Goal: Task Accomplishment & Management: Use online tool/utility

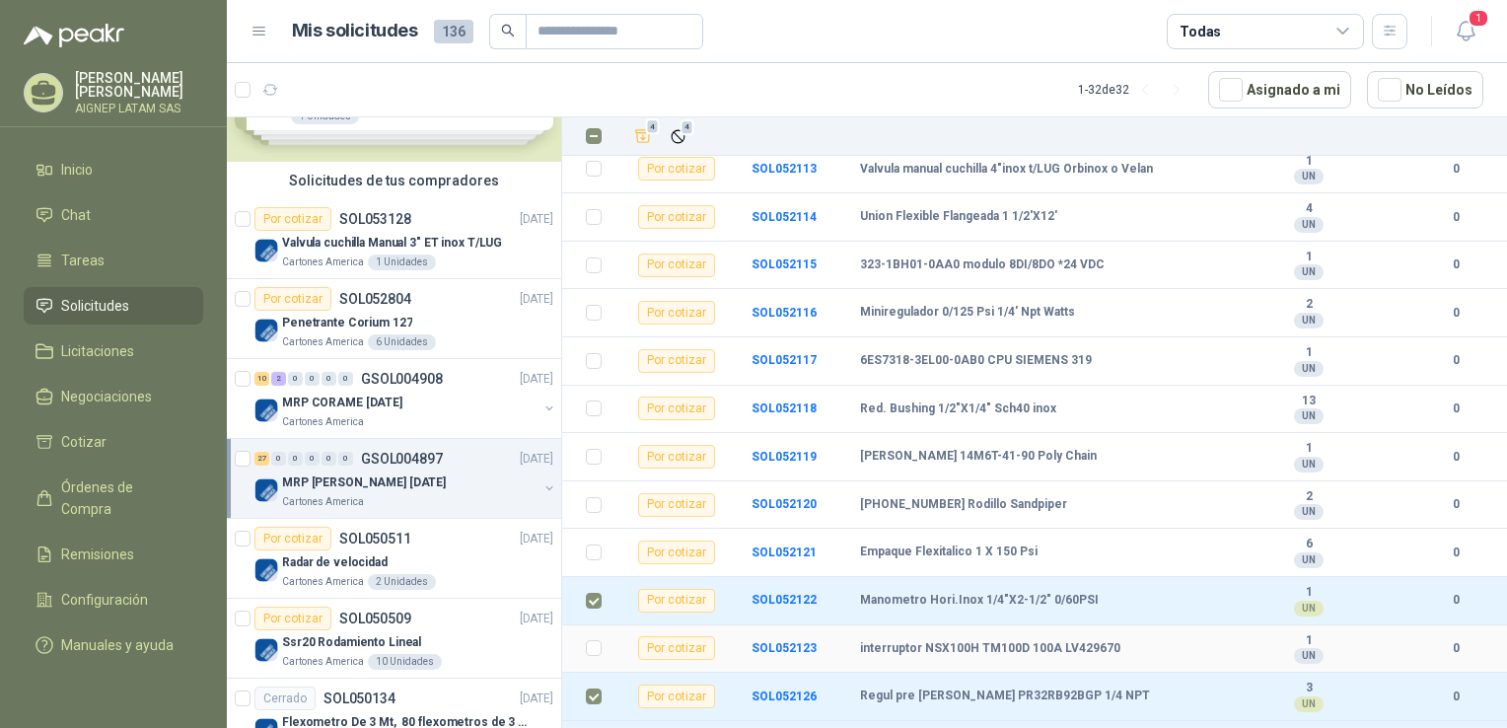
scroll to position [296, 0]
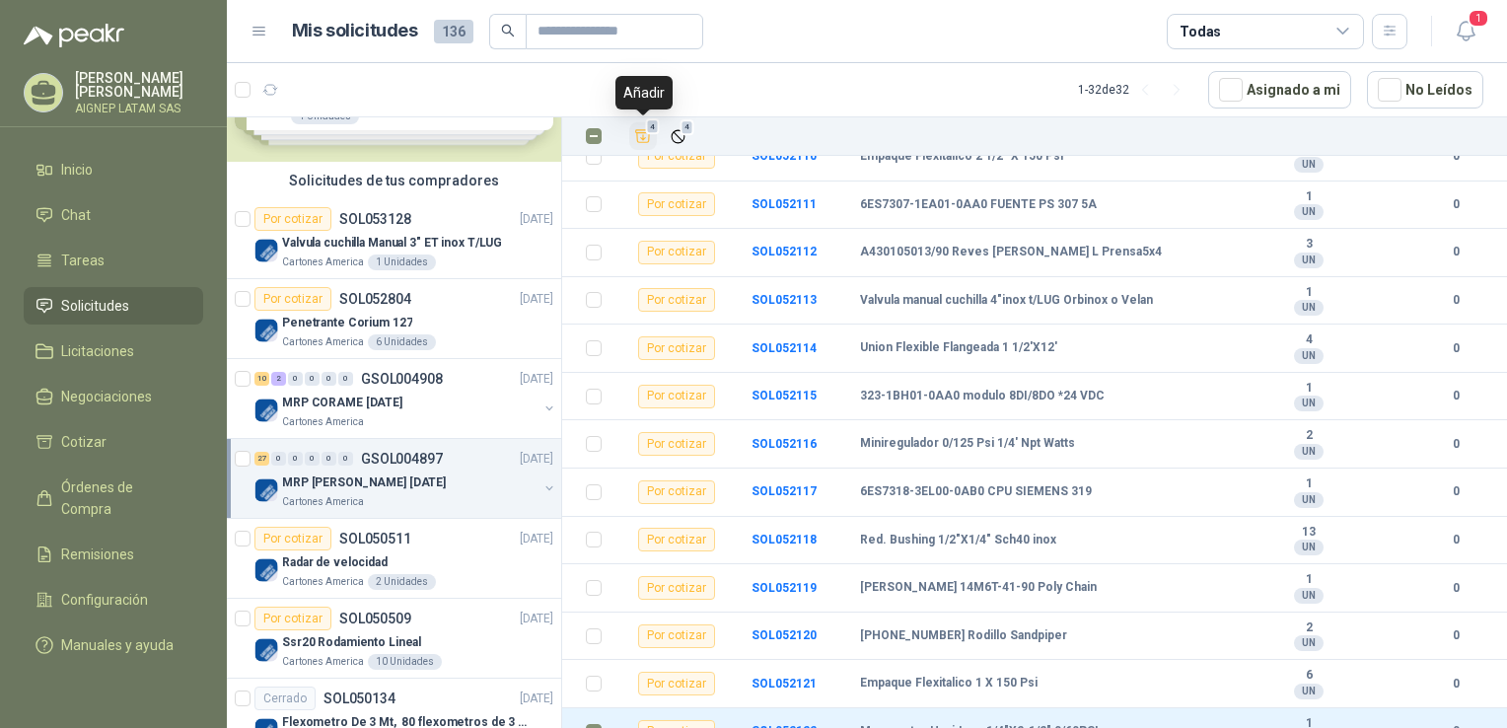
click at [646, 140] on icon "Añadir" at bounding box center [643, 136] width 18 height 18
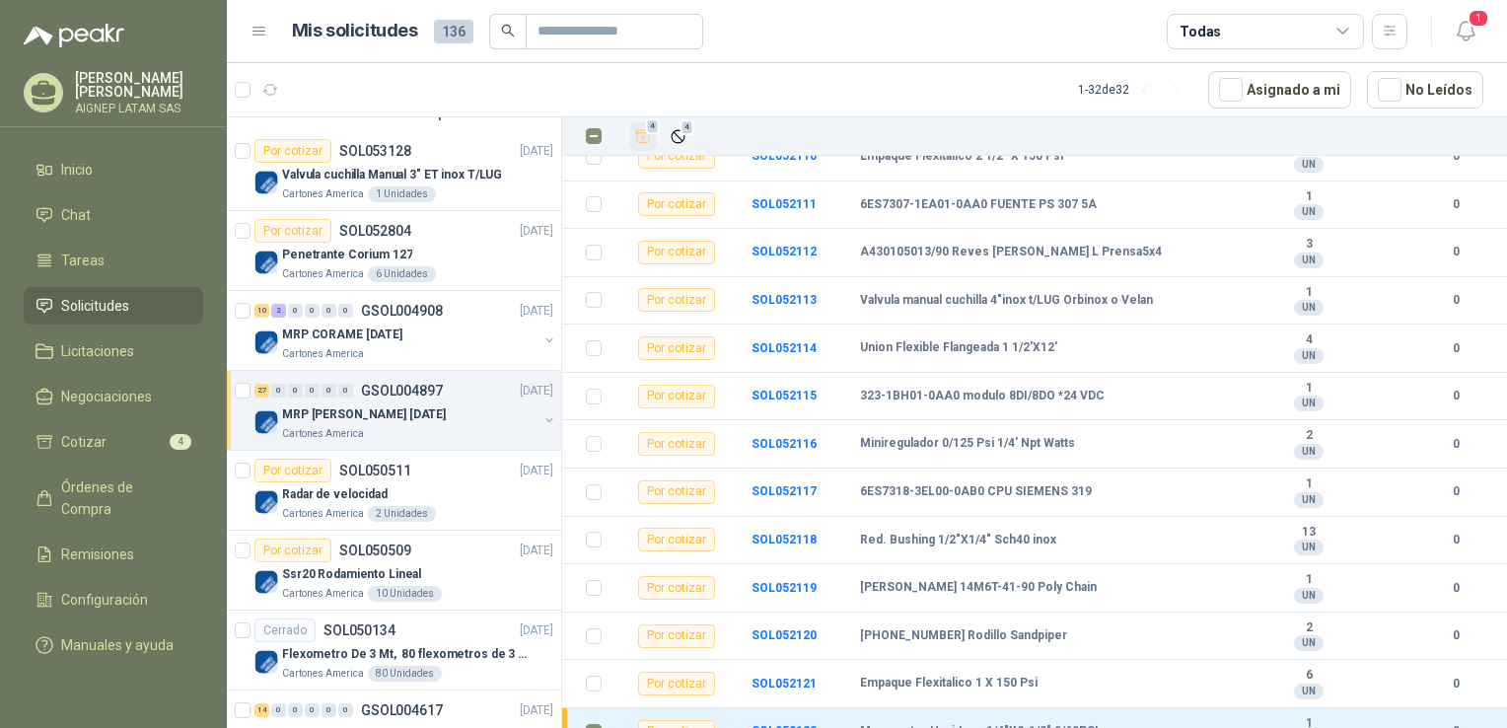
scroll to position [197, 0]
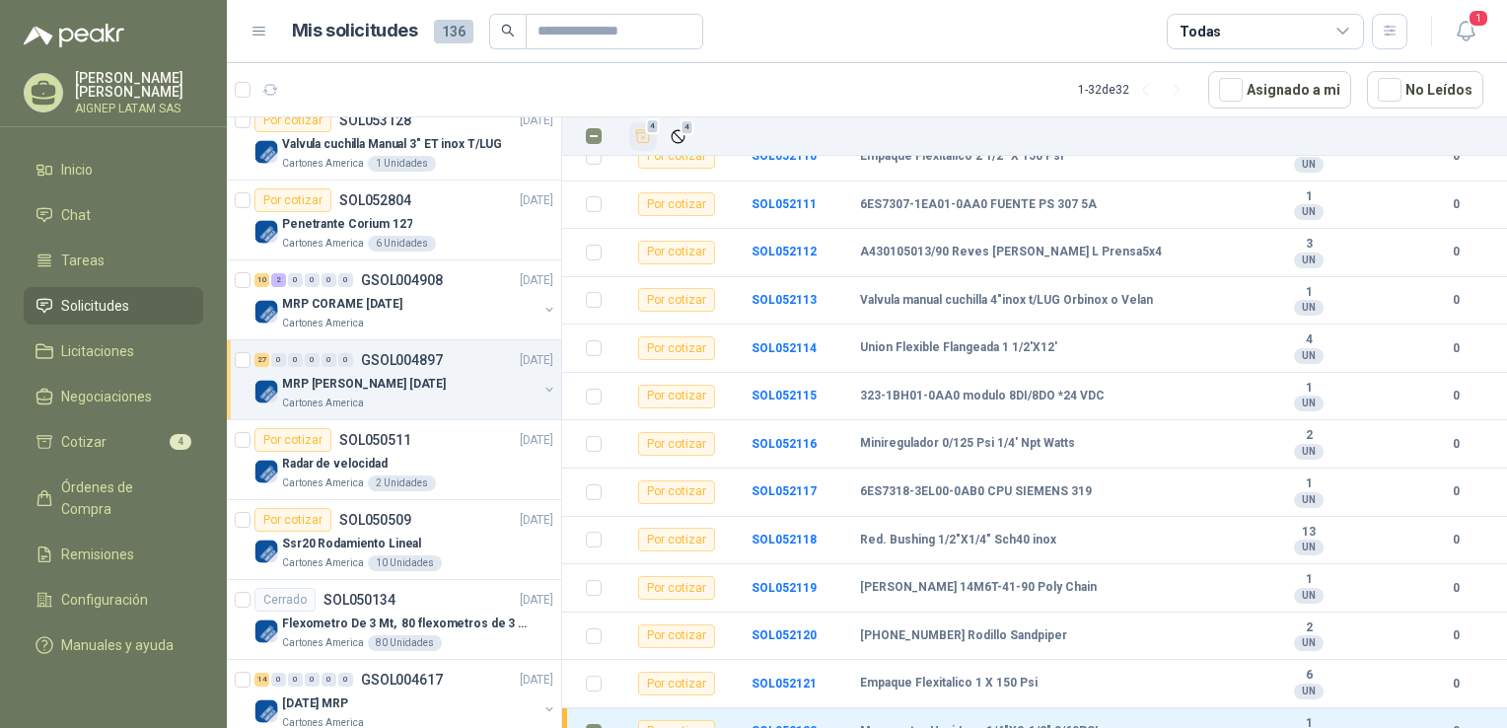
click at [424, 397] on div "Cartones America" at bounding box center [409, 404] width 255 height 16
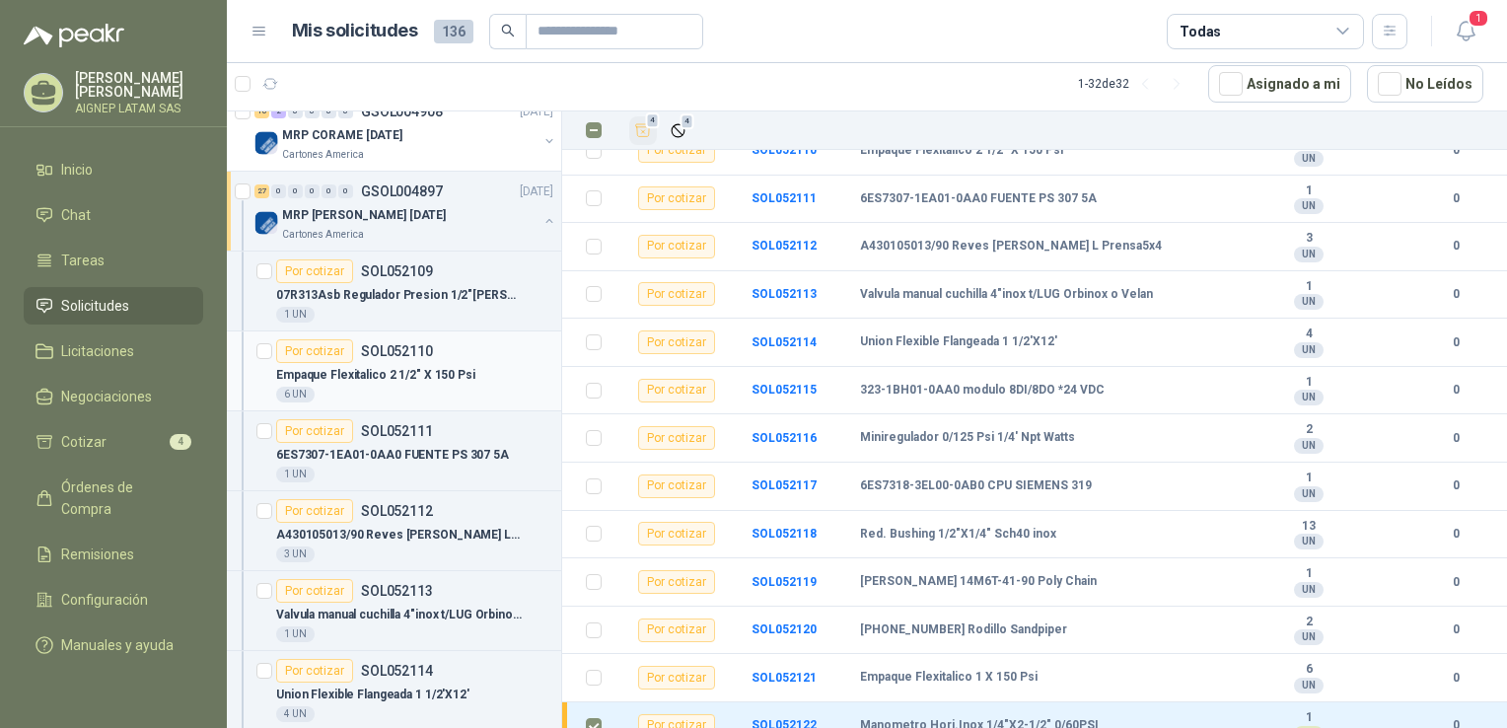
scroll to position [395, 0]
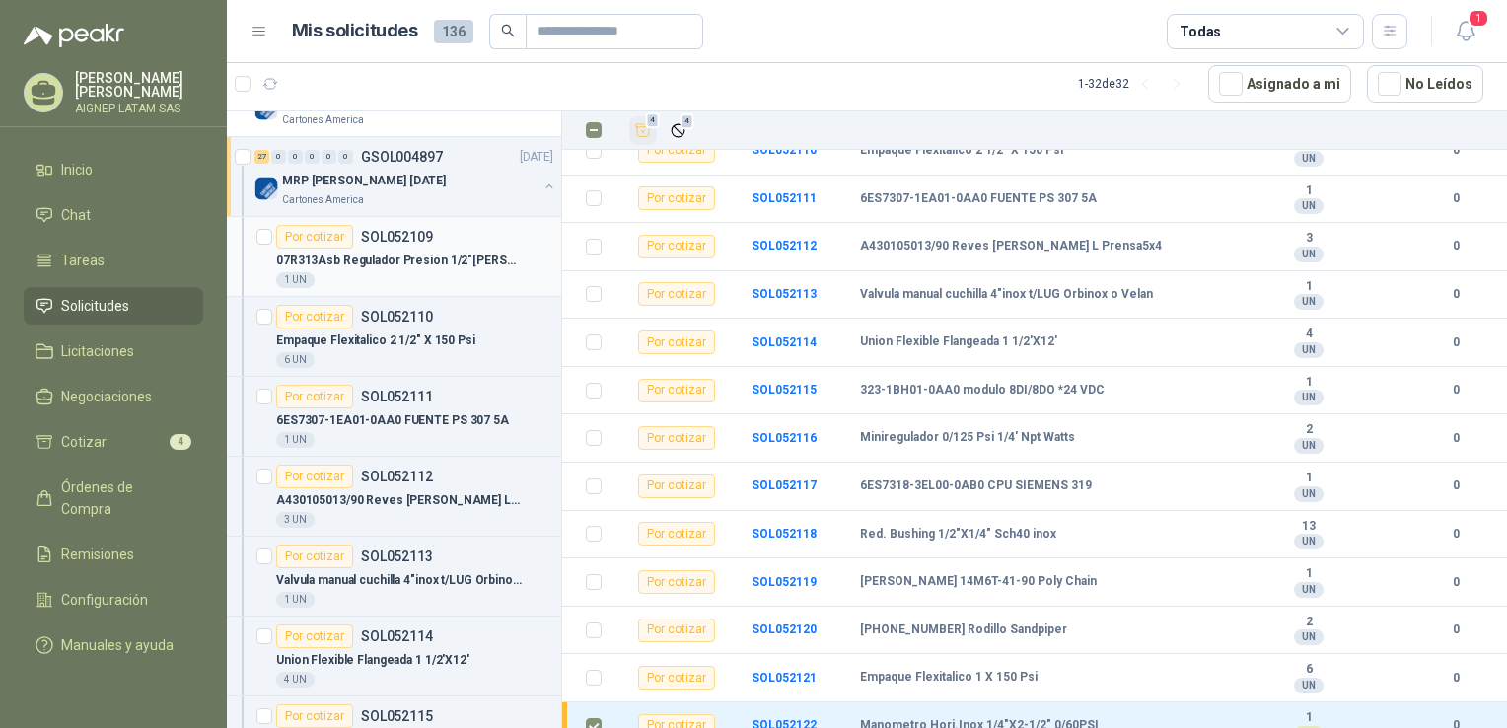
click at [440, 262] on p "07R313Asb Regulador Presion 1/2"[PERSON_NAME]" at bounding box center [399, 261] width 246 height 19
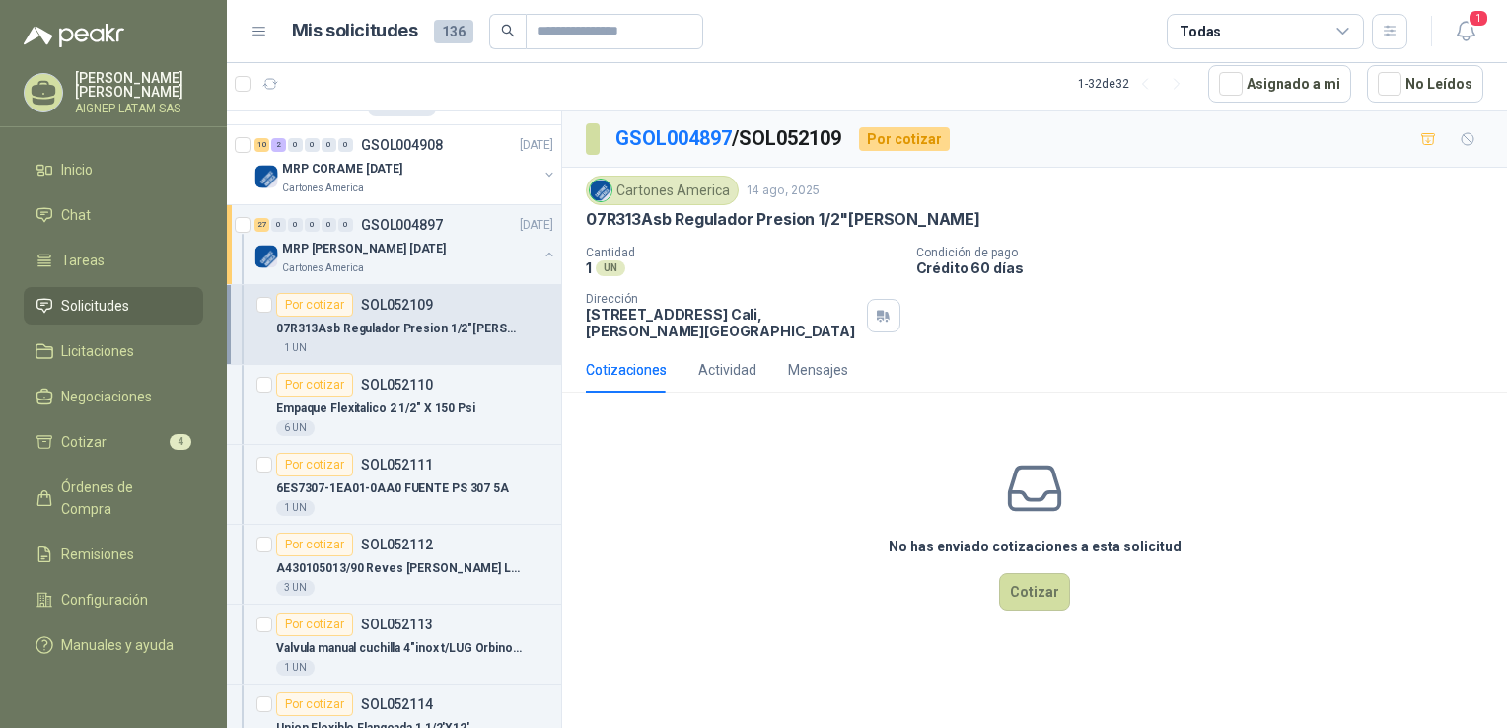
scroll to position [296, 0]
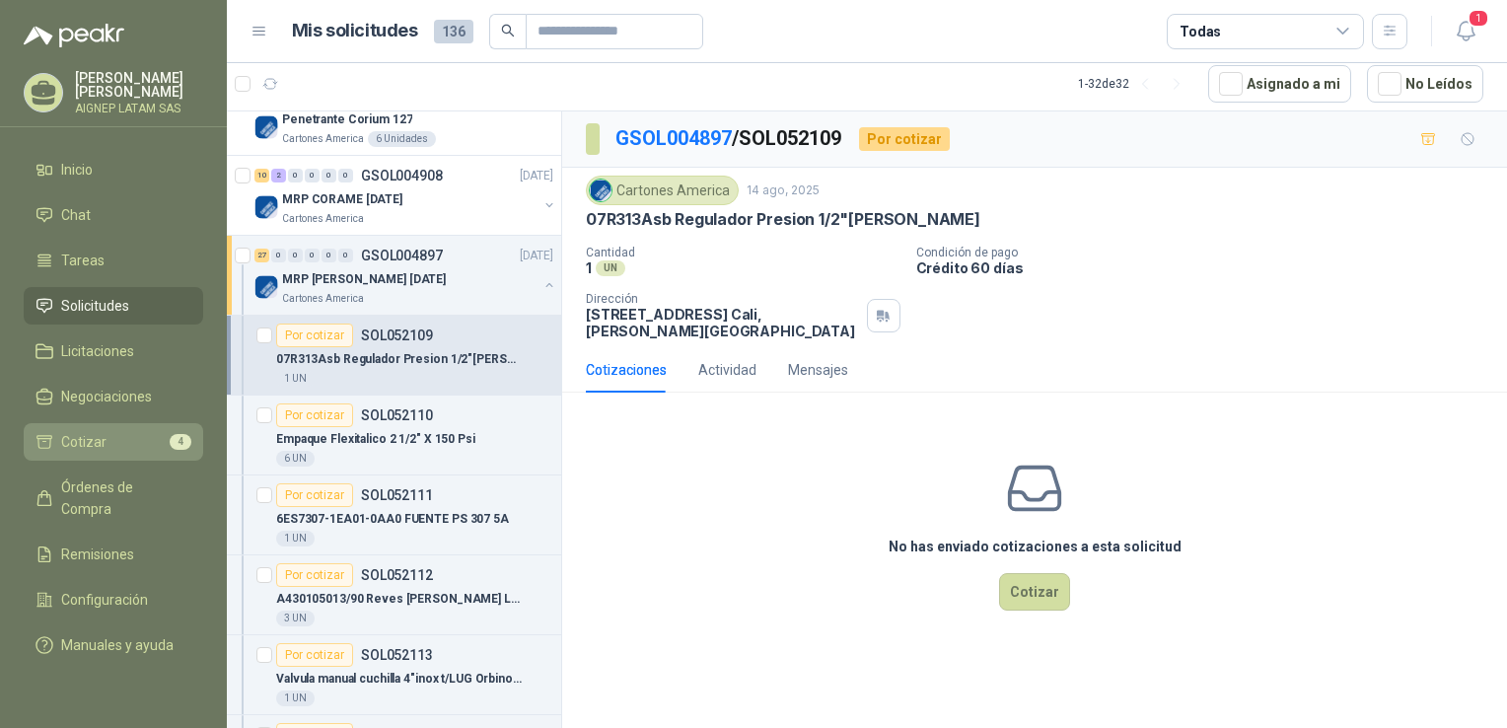
click at [120, 441] on li "Cotizar 4" at bounding box center [114, 442] width 156 height 22
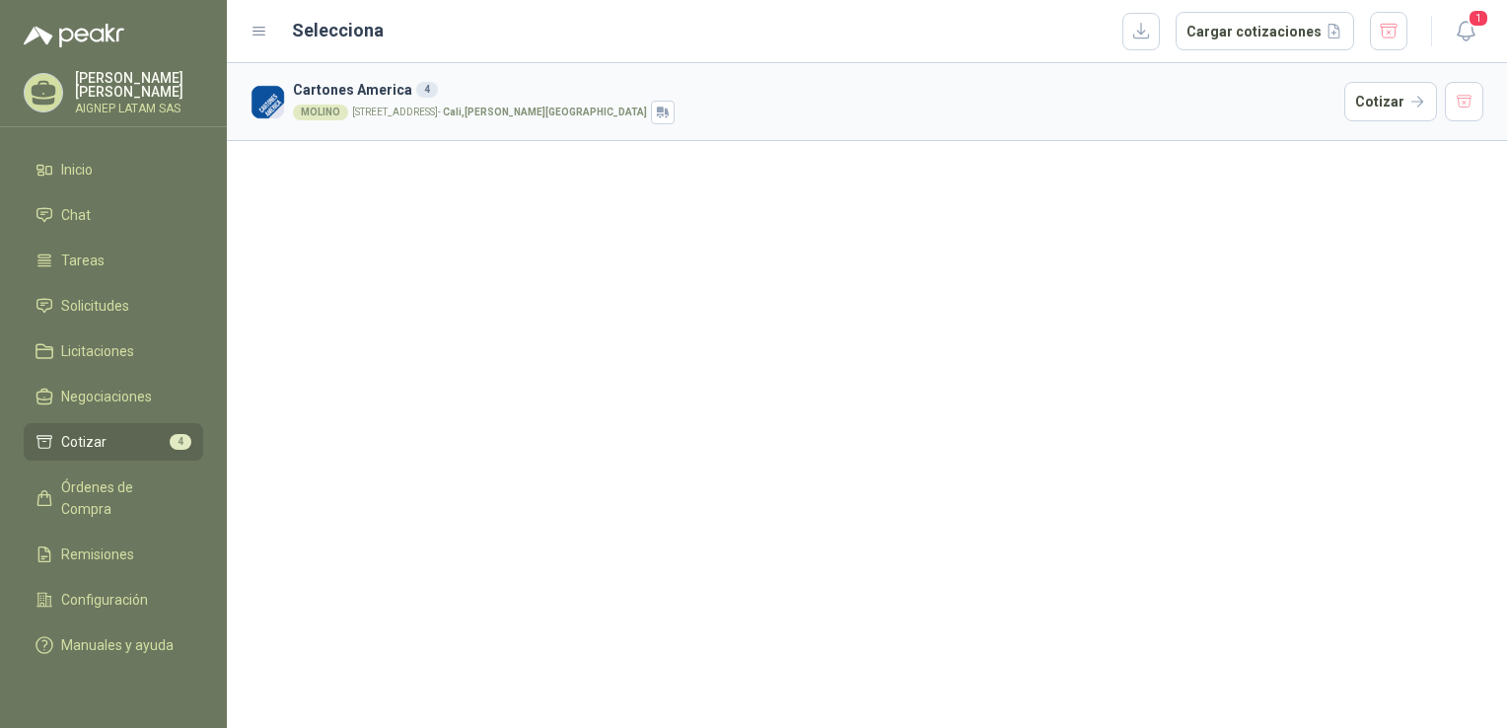
click at [517, 105] on div "MOLINO [STREET_ADDRESS][PERSON_NAME]" at bounding box center [815, 113] width 1044 height 24
click at [390, 116] on p "[STREET_ADDRESS][PERSON_NAME]" at bounding box center [499, 113] width 295 height 10
drag, startPoint x: 390, startPoint y: 116, endPoint x: 349, endPoint y: 94, distance: 46.4
click at [349, 94] on h3 "Cartones America 4" at bounding box center [815, 90] width 1044 height 22
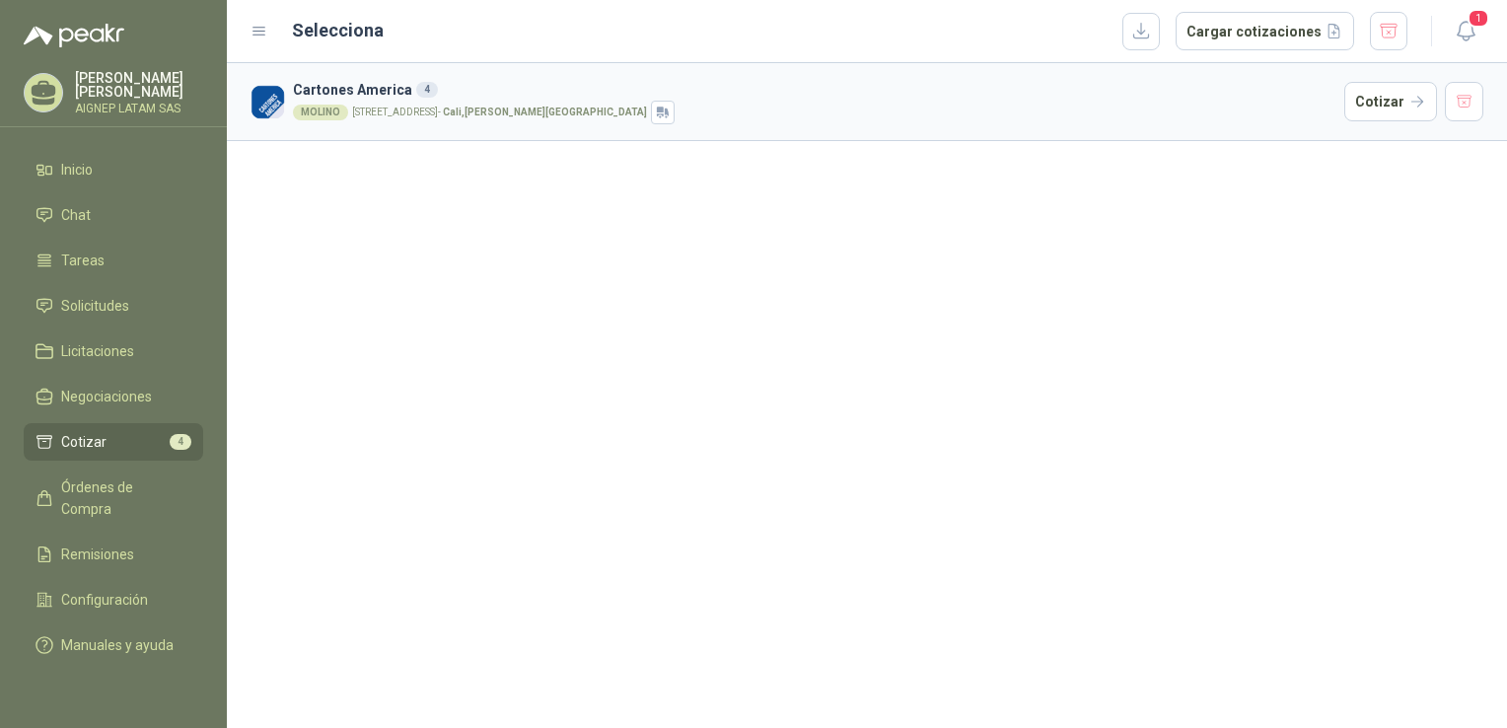
click at [422, 89] on div "4" at bounding box center [427, 90] width 22 height 16
click at [825, 106] on div "MOLINO [STREET_ADDRESS][PERSON_NAME]" at bounding box center [815, 113] width 1044 height 24
click at [1371, 106] on button "Cotizar" at bounding box center [1390, 101] width 93 height 39
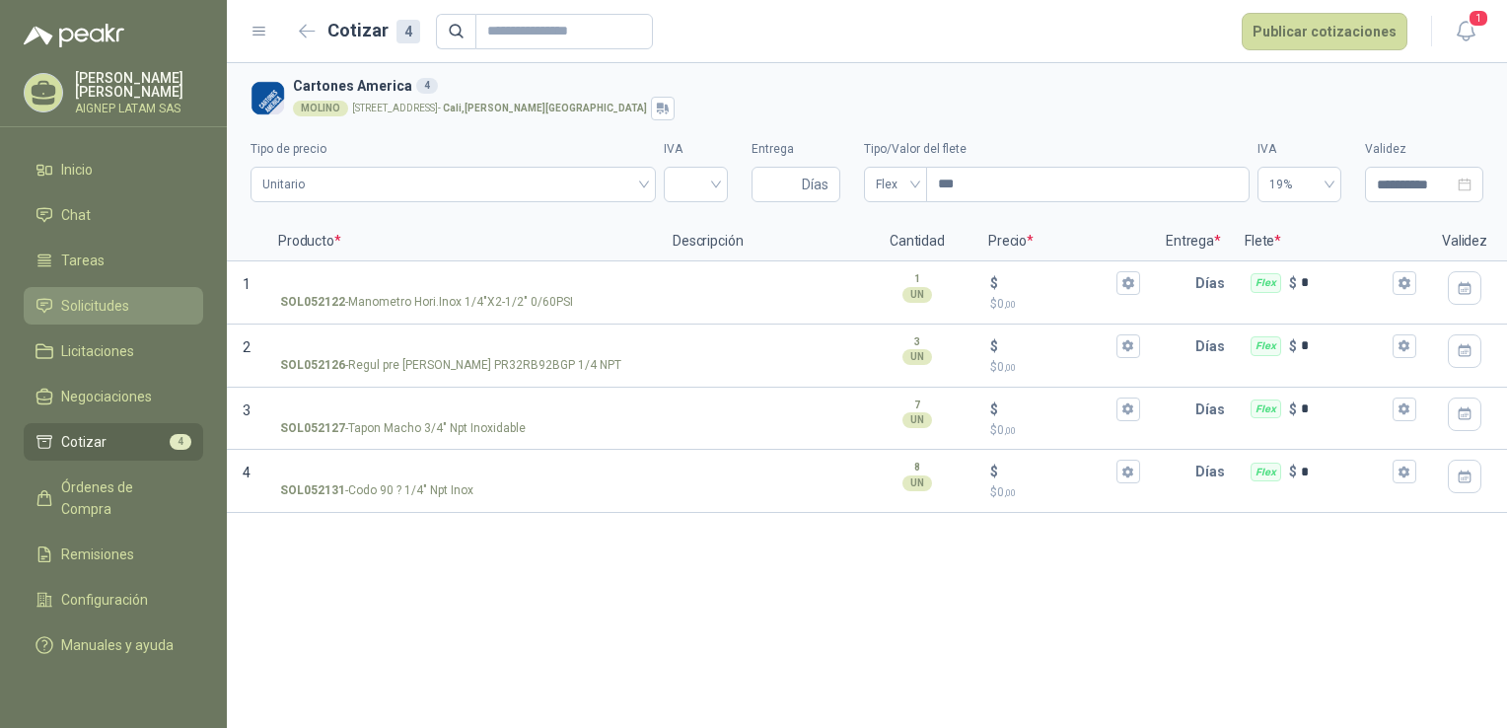
click at [107, 302] on span "Solicitudes" at bounding box center [95, 306] width 68 height 22
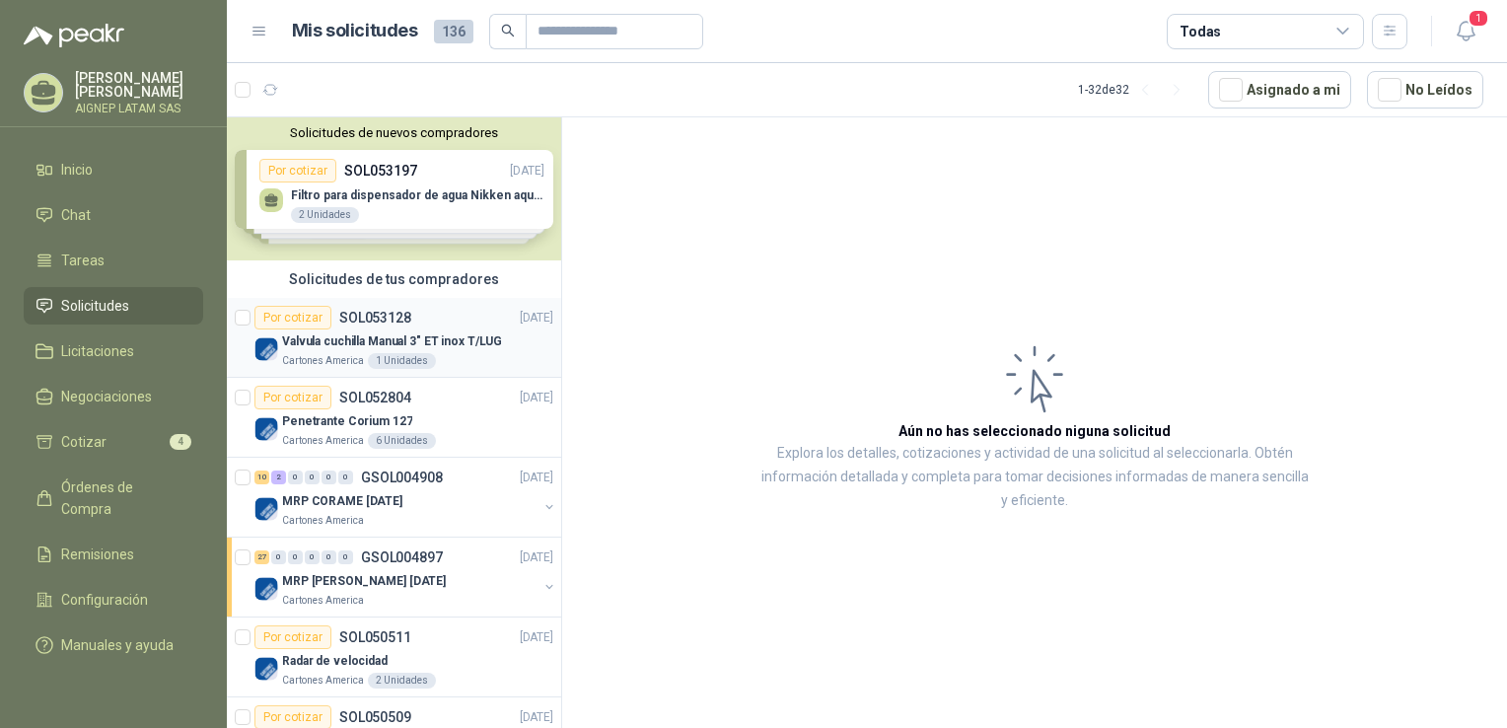
click at [450, 337] on p "Valvula cuchilla Manual 3" ET inox T/LUG" at bounding box center [392, 341] width 220 height 19
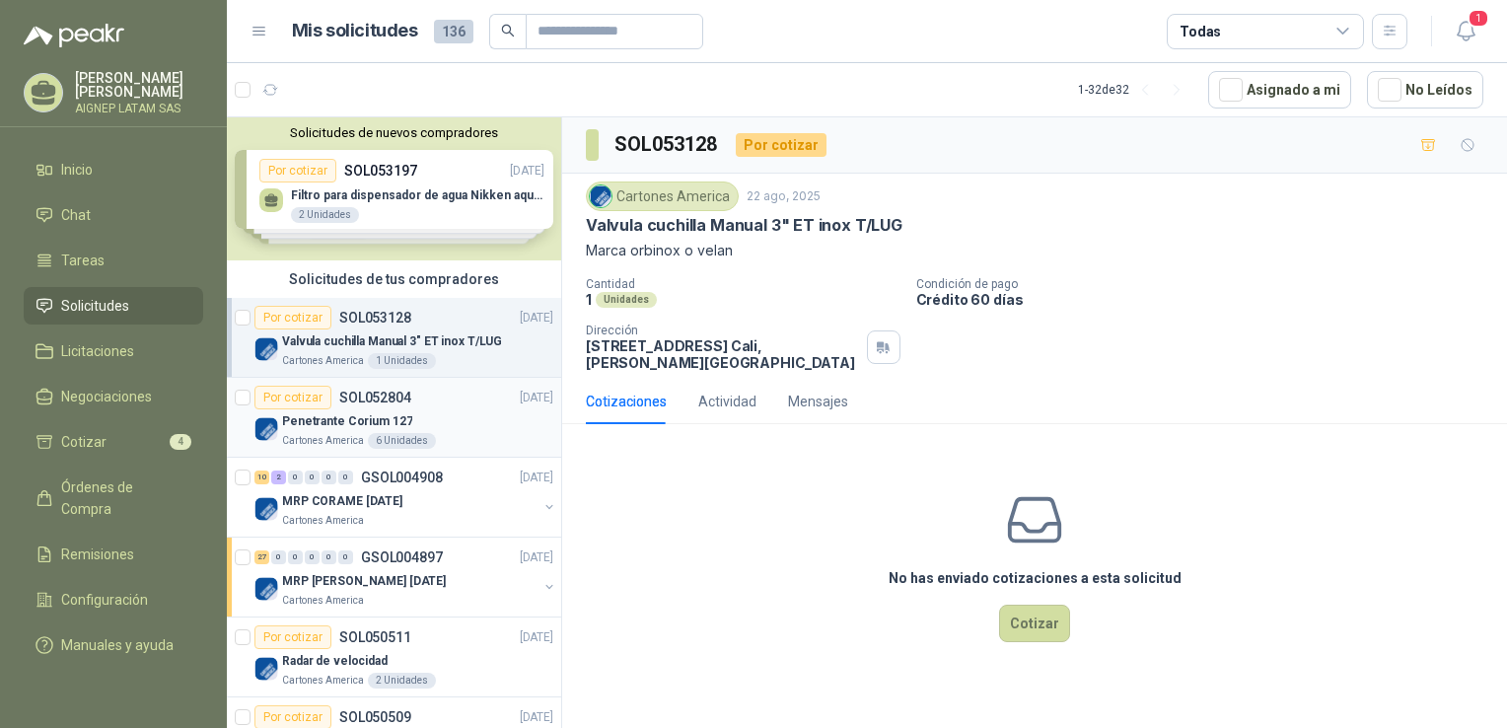
click at [454, 410] on div "Penetrante Corium 127" at bounding box center [417, 421] width 271 height 24
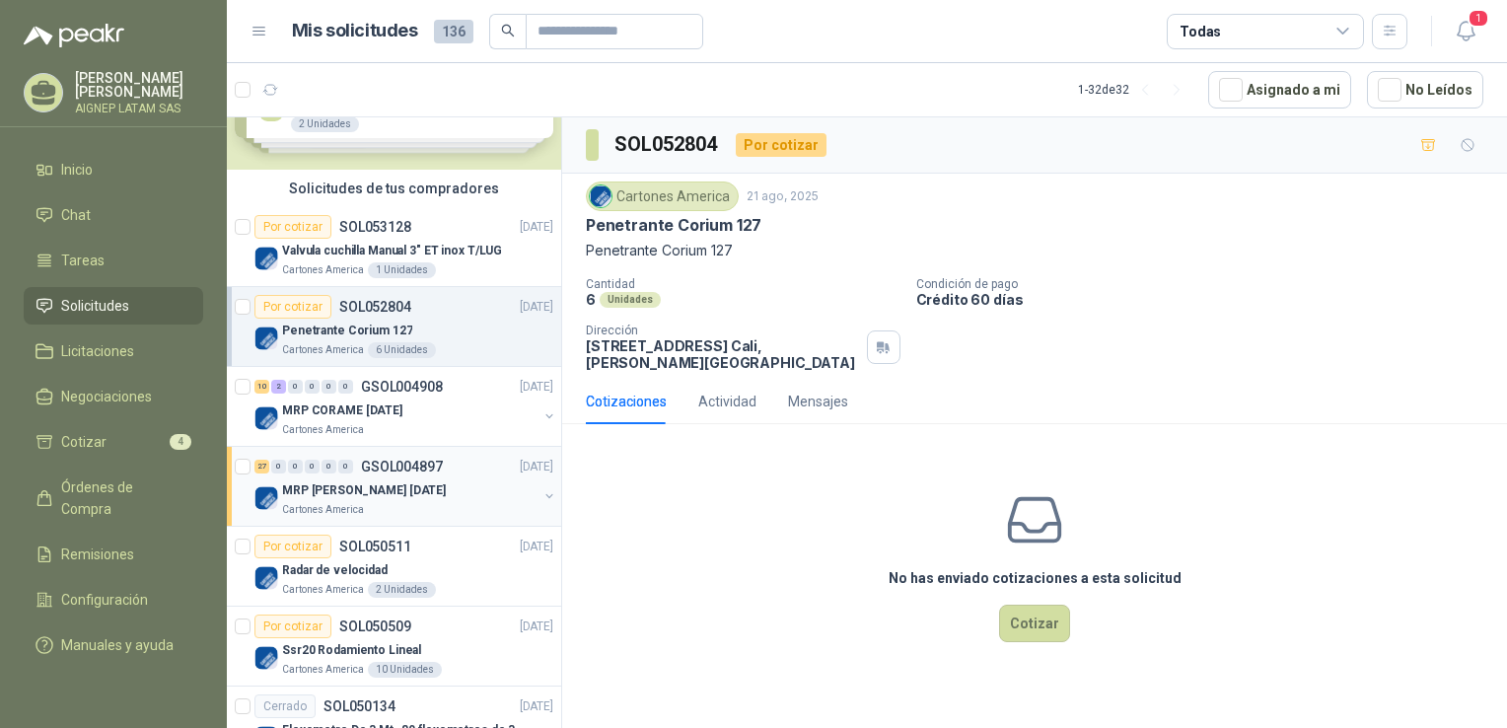
scroll to position [197, 0]
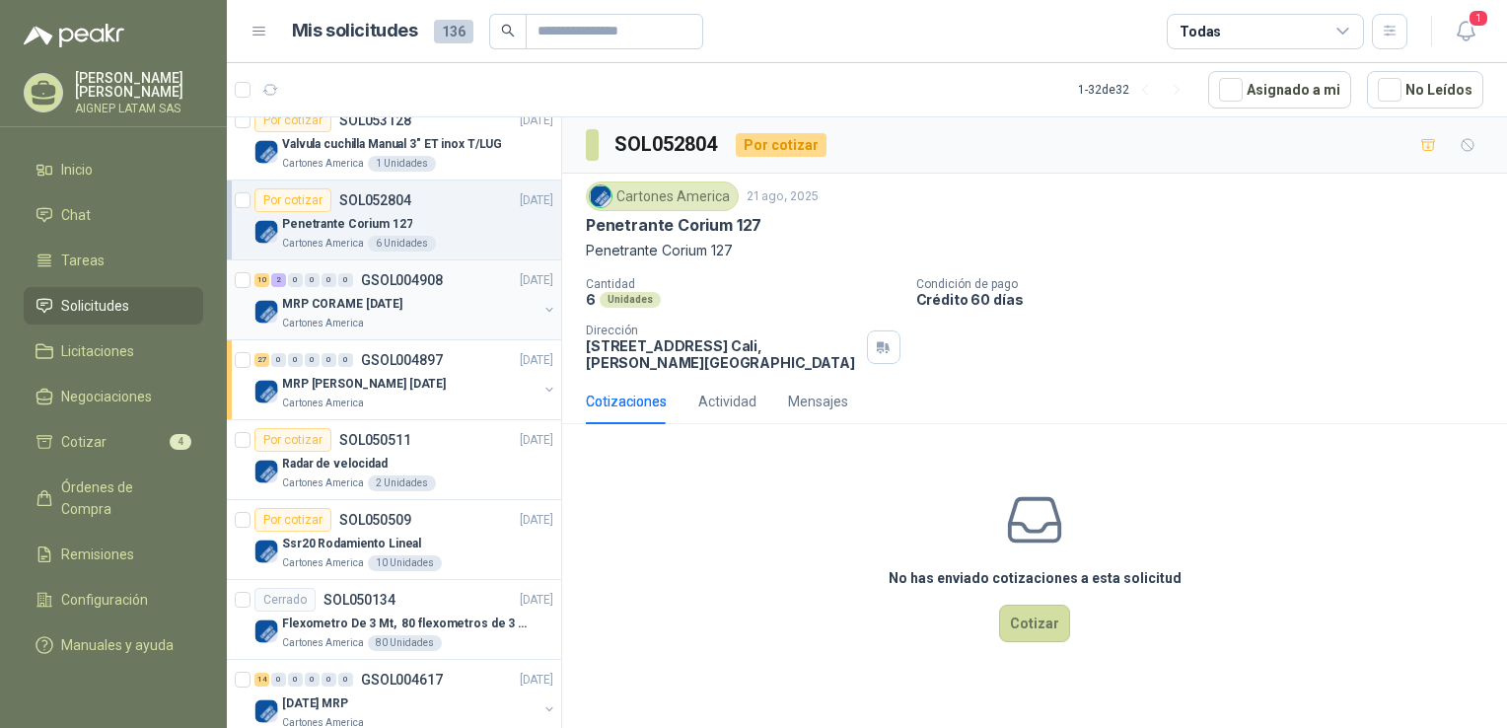
click at [442, 310] on div "MRP CORAME [DATE]" at bounding box center [409, 304] width 255 height 24
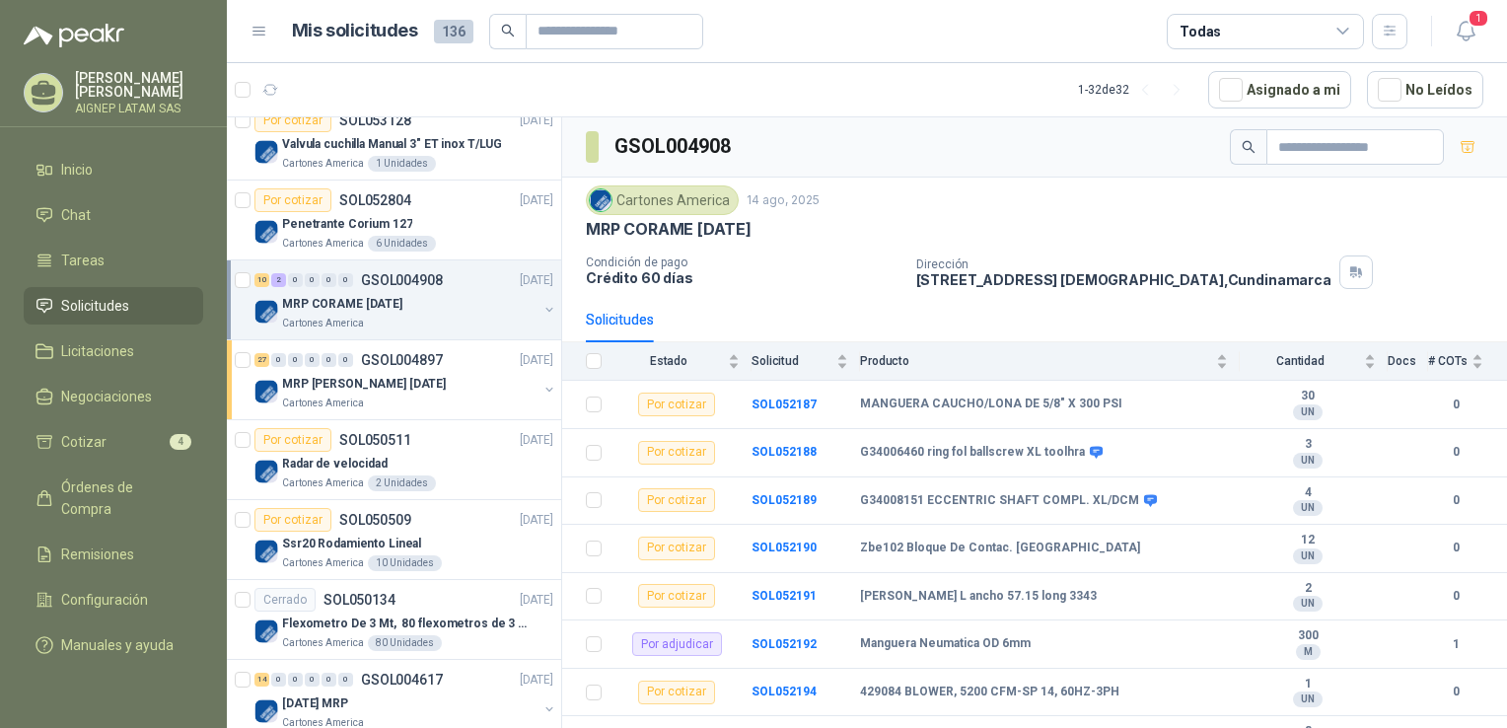
click at [542, 310] on button "button" at bounding box center [550, 310] width 16 height 16
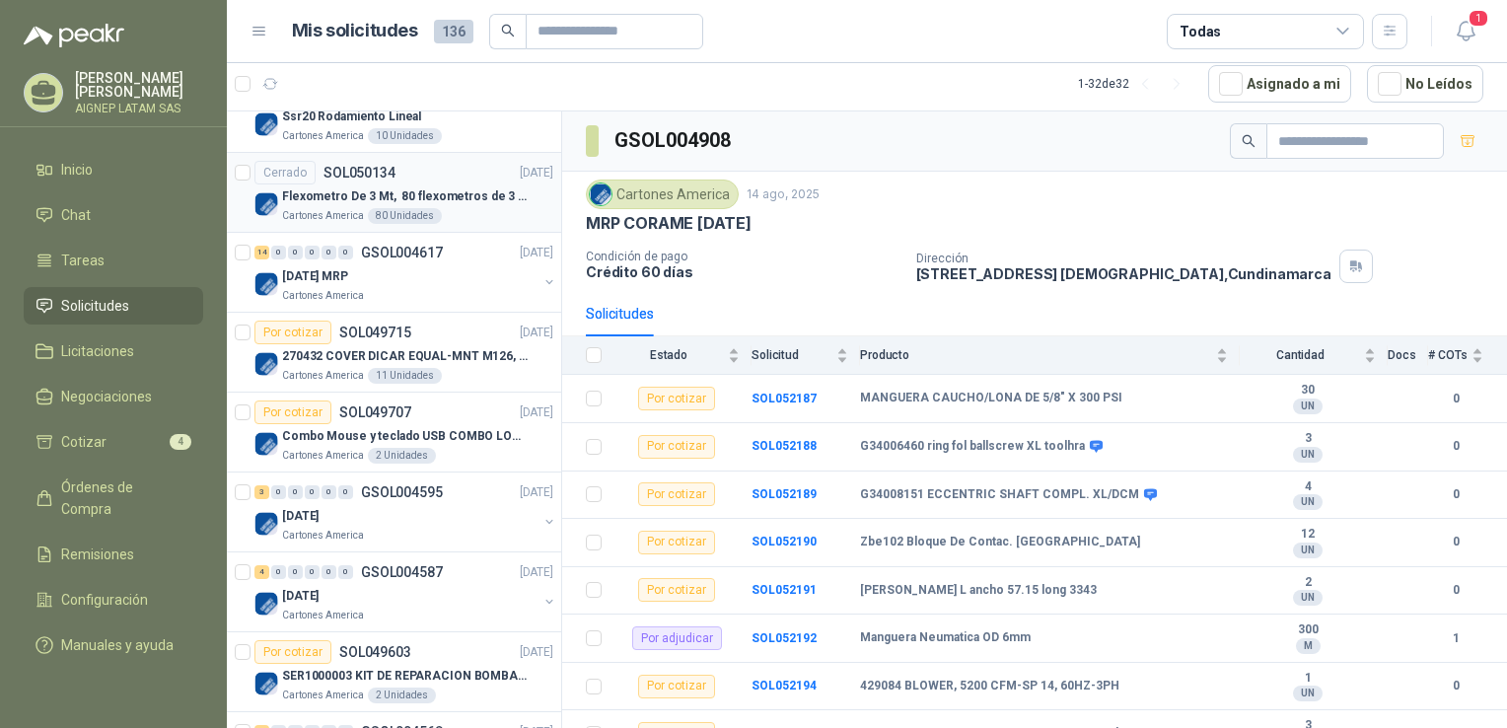
scroll to position [1578, 0]
click at [542, 274] on button "button" at bounding box center [550, 281] width 16 height 16
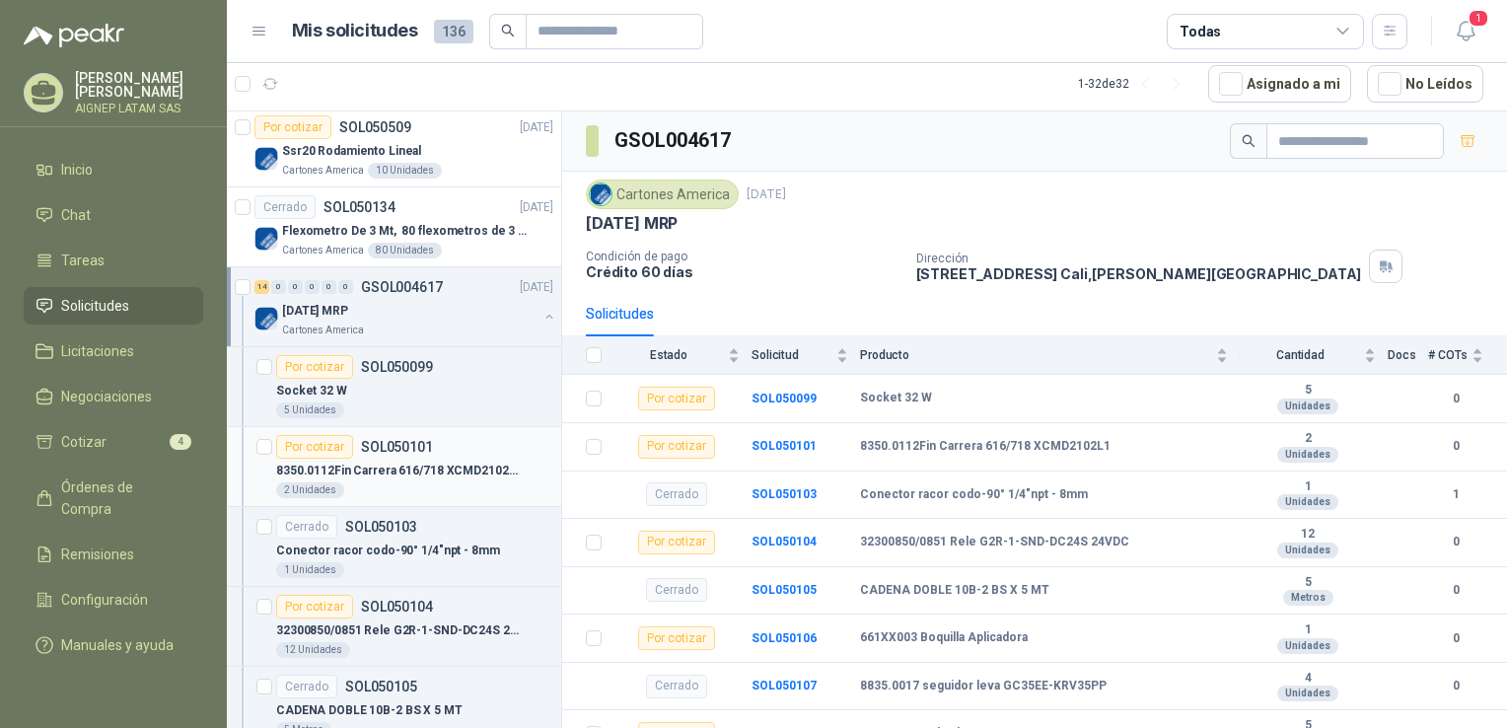
scroll to position [1677, 0]
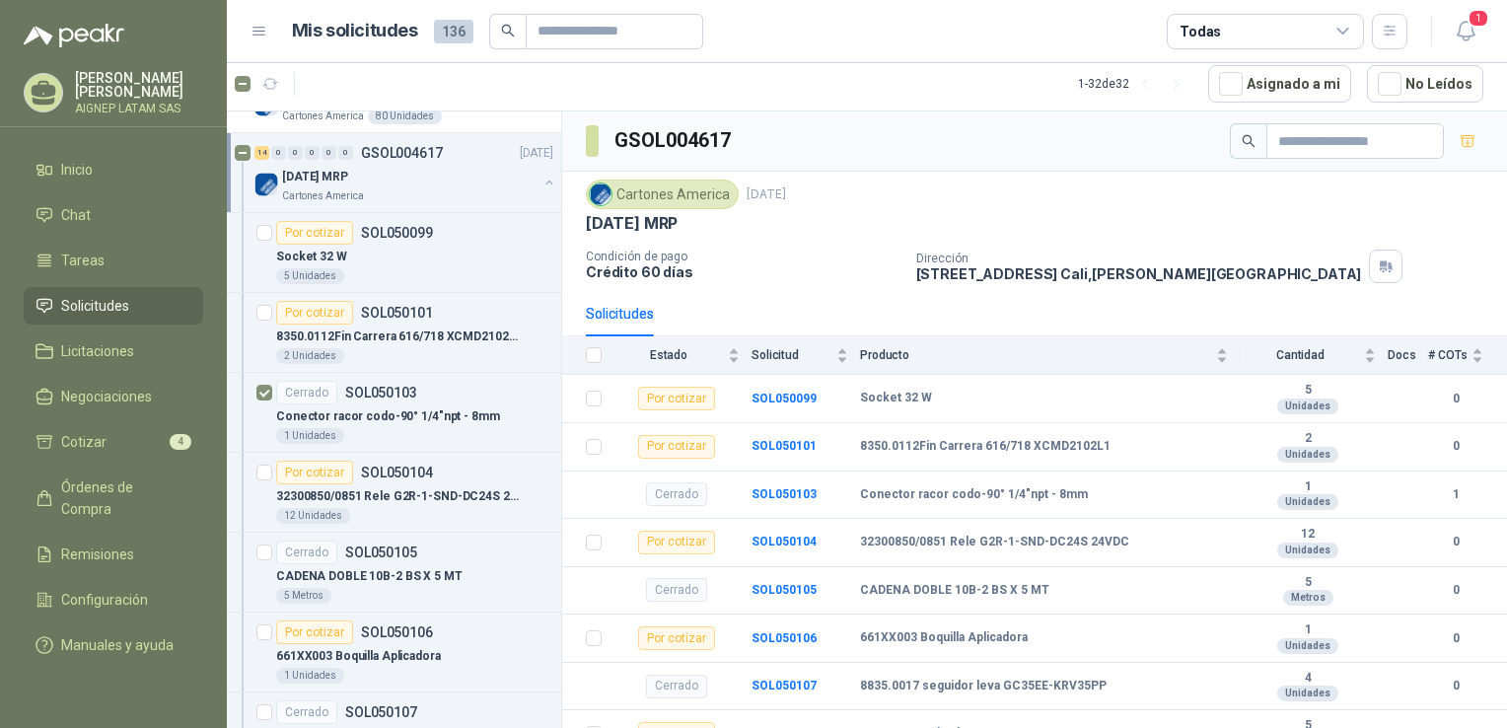
click at [436, 188] on div "Cartones America" at bounding box center [409, 196] width 255 height 16
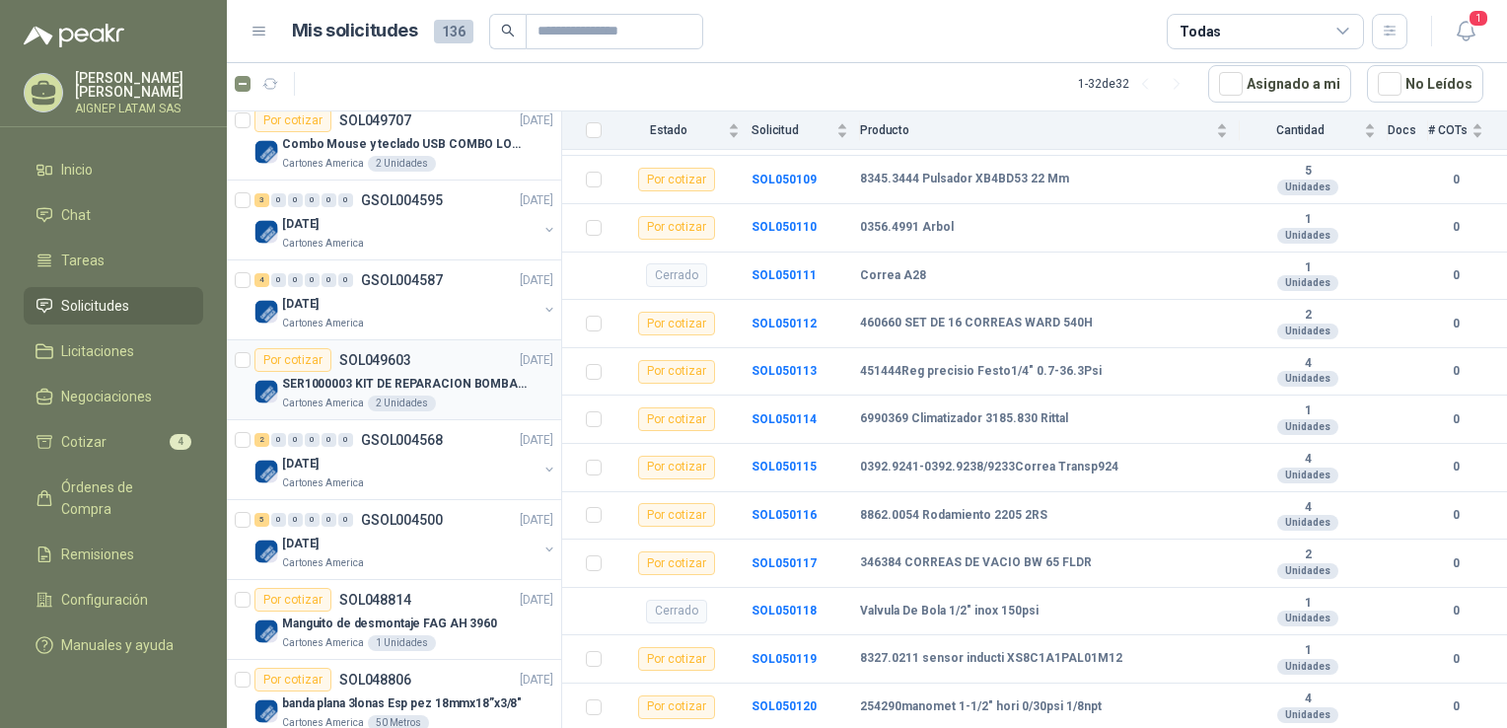
scroll to position [1874, 0]
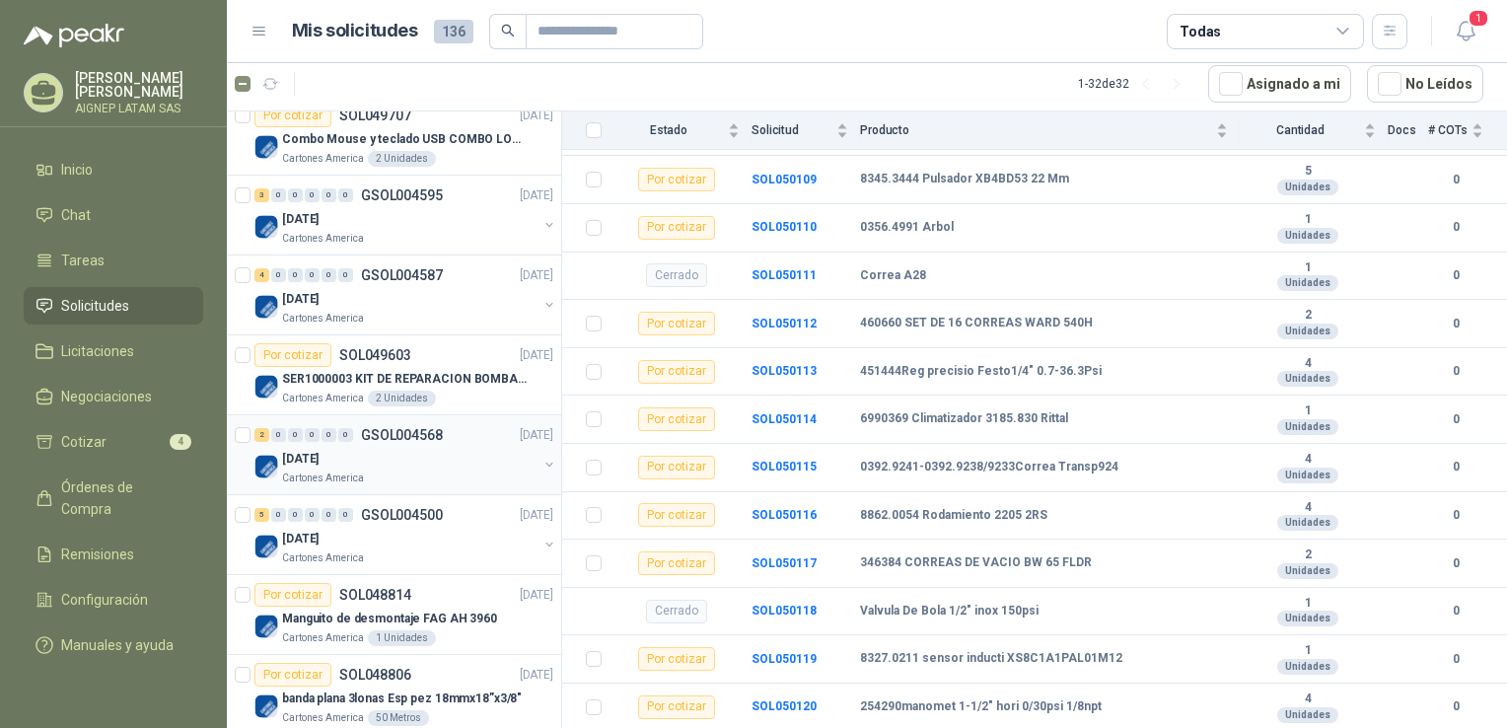
click at [409, 447] on div "[DATE]" at bounding box center [409, 459] width 255 height 24
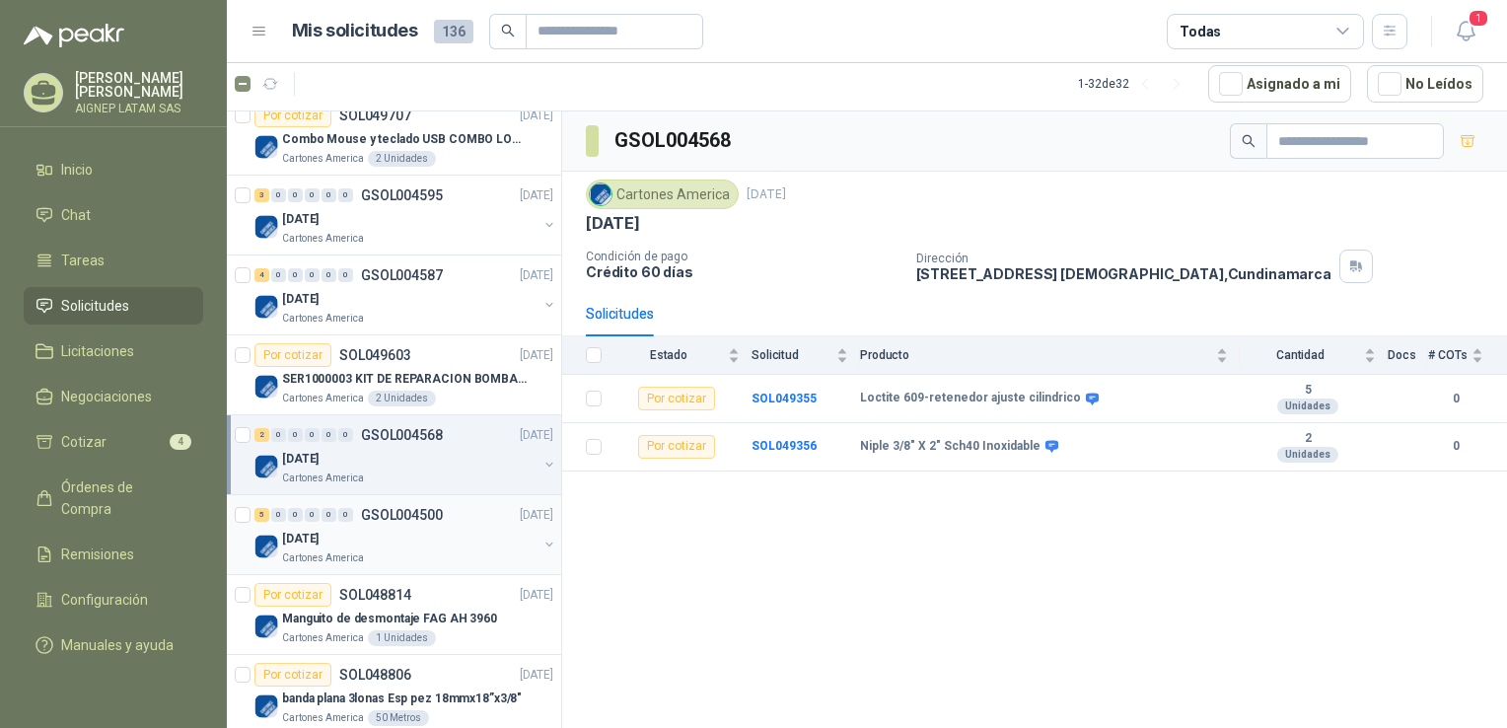
click at [371, 537] on div "[DATE]" at bounding box center [409, 539] width 255 height 24
